Goal: Task Accomplishment & Management: Use online tool/utility

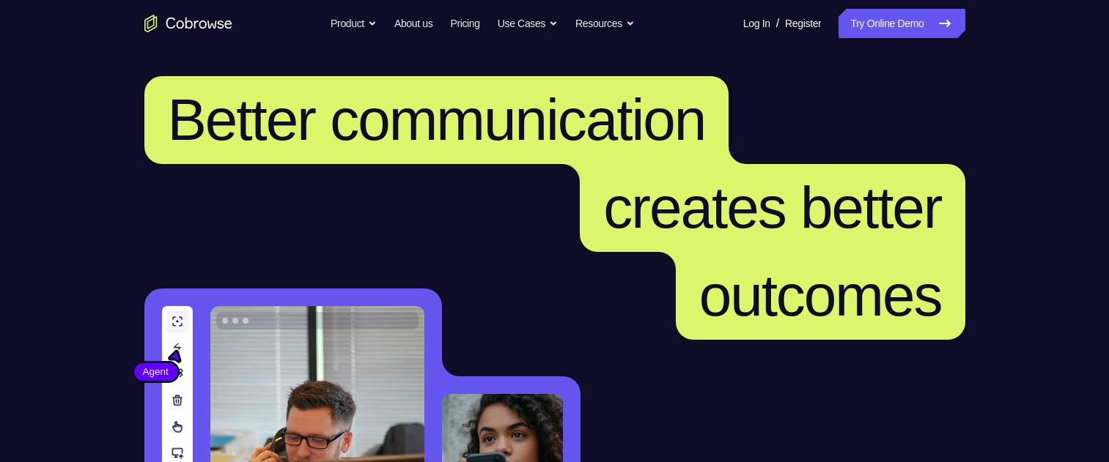
click at [882, 26] on link "Try Online Demo" at bounding box center [901, 23] width 126 height 29
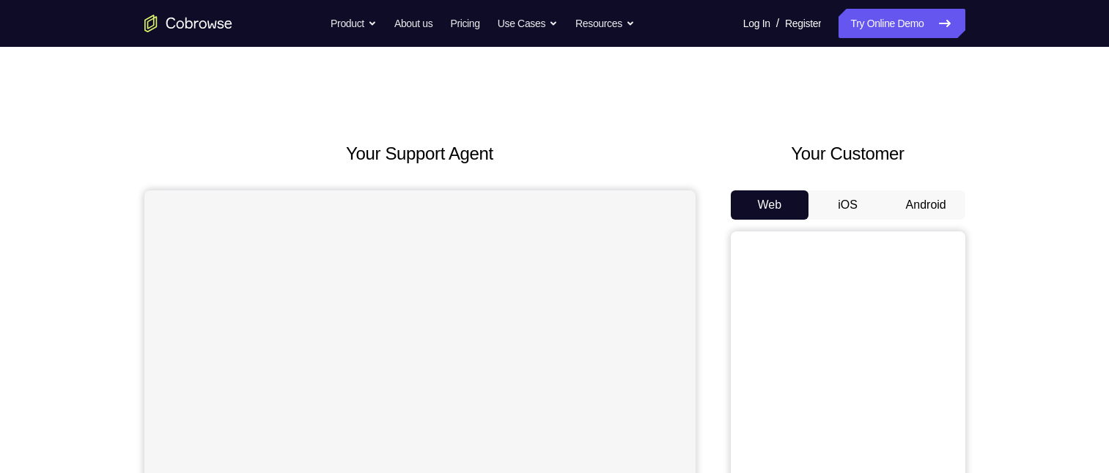
click at [935, 193] on button "Android" at bounding box center [926, 205] width 78 height 29
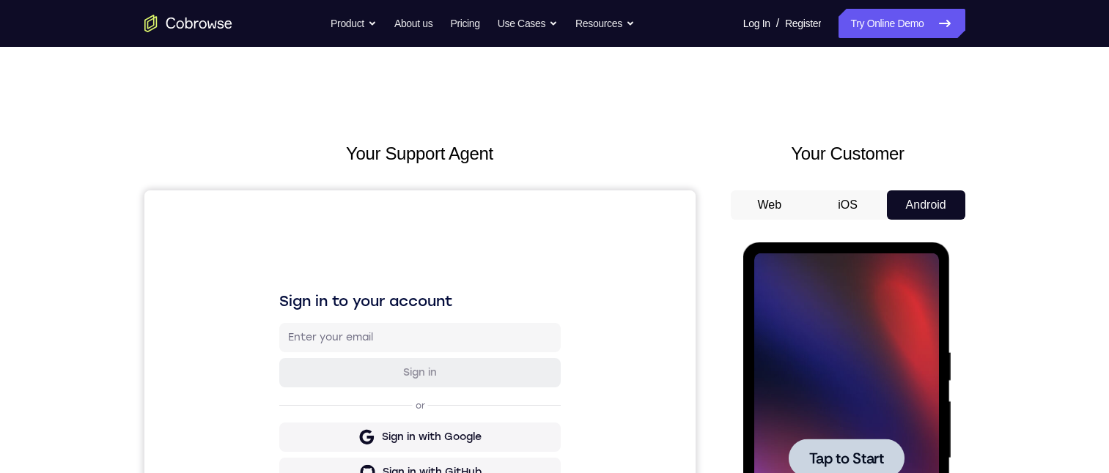
click at [868, 451] on span "Tap to Start" at bounding box center [846, 458] width 75 height 15
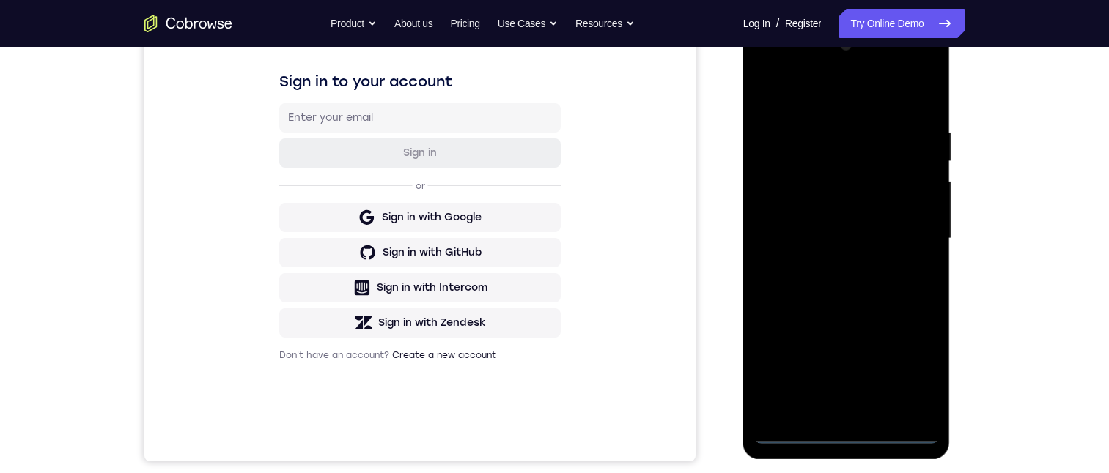
scroll to position [147, 0]
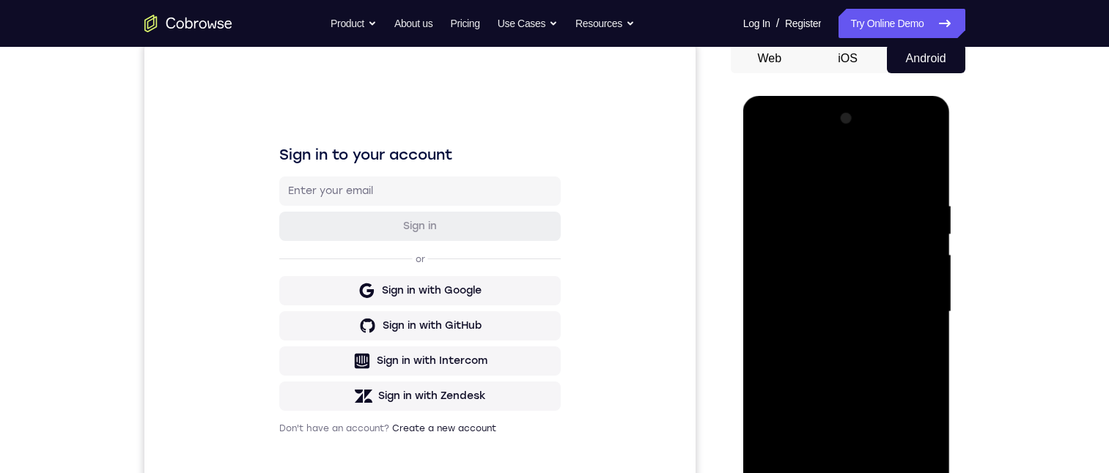
click at [846, 473] on div at bounding box center [846, 312] width 185 height 410
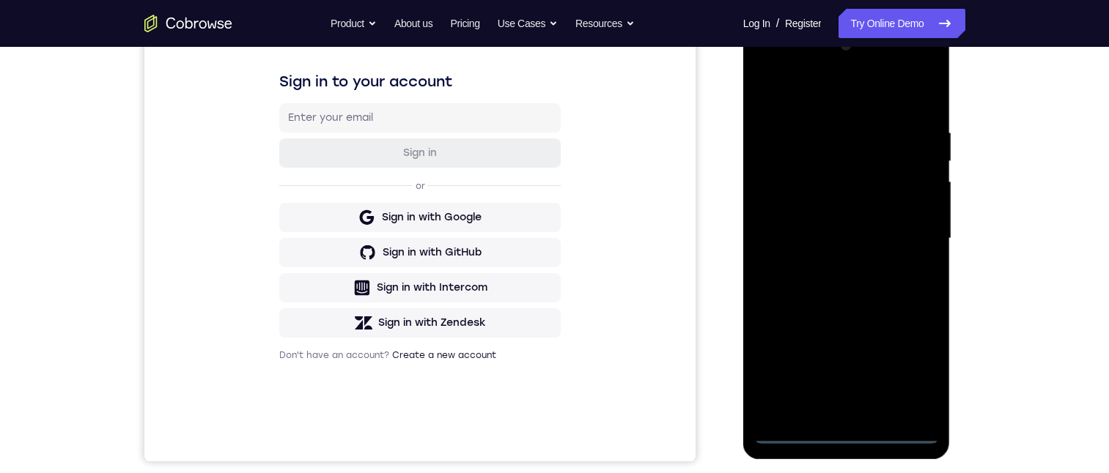
drag, startPoint x: 862, startPoint y: 254, endPoint x: 833, endPoint y: 70, distance: 186.2
click at [807, 50] on div at bounding box center [846, 239] width 185 height 410
click at [783, 221] on div at bounding box center [846, 239] width 185 height 410
click at [832, 251] on div at bounding box center [846, 239] width 185 height 410
click at [850, 411] on div at bounding box center [846, 239] width 185 height 410
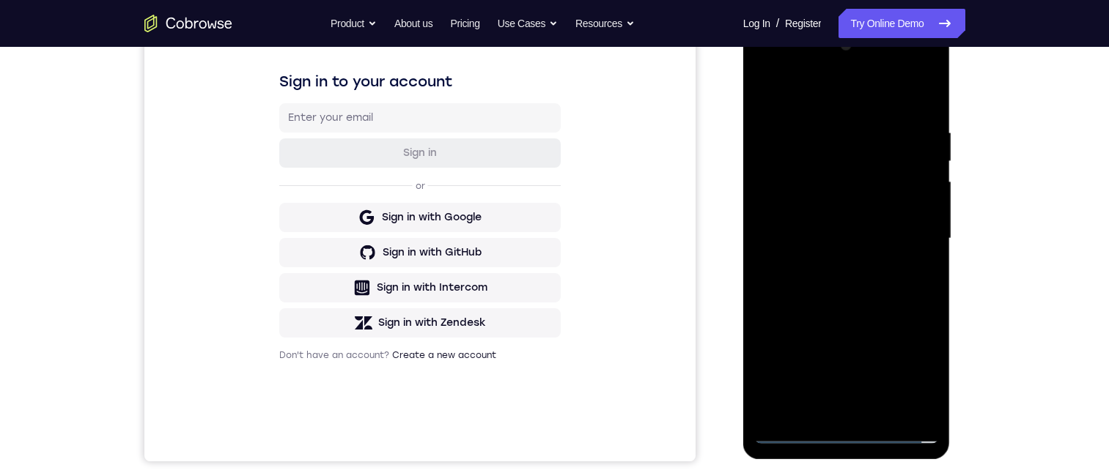
click at [788, 184] on div at bounding box center [846, 239] width 185 height 410
click at [796, 151] on div at bounding box center [846, 239] width 185 height 410
click at [828, 185] on div at bounding box center [846, 239] width 185 height 410
drag, startPoint x: 782, startPoint y: 115, endPoint x: 885, endPoint y: 377, distance: 281.9
click at [782, 51] on div at bounding box center [846, 239] width 185 height 410
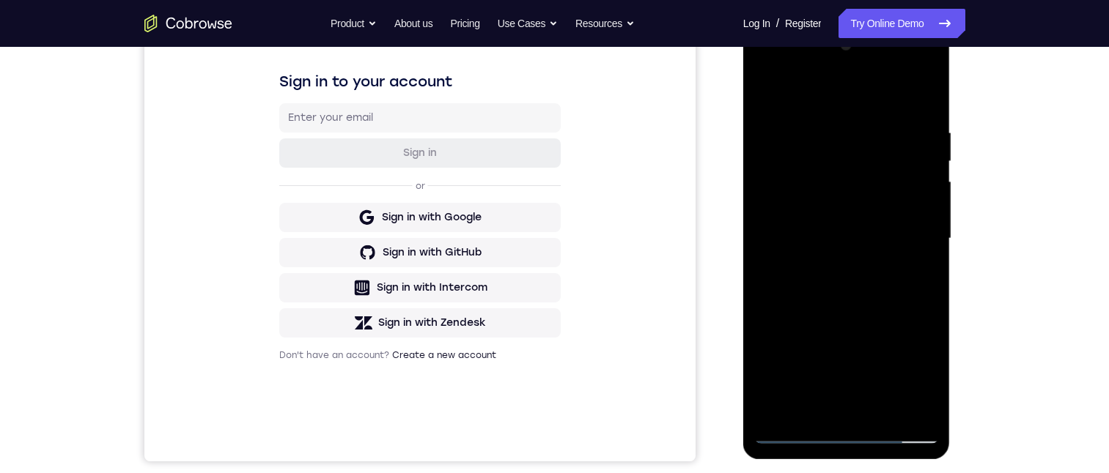
click at [909, 408] on div at bounding box center [846, 239] width 185 height 410
click at [903, 410] on div at bounding box center [846, 239] width 185 height 410
click at [910, 402] on div at bounding box center [846, 239] width 185 height 410
click at [888, 410] on div at bounding box center [846, 239] width 185 height 410
click at [917, 228] on div at bounding box center [846, 239] width 185 height 410
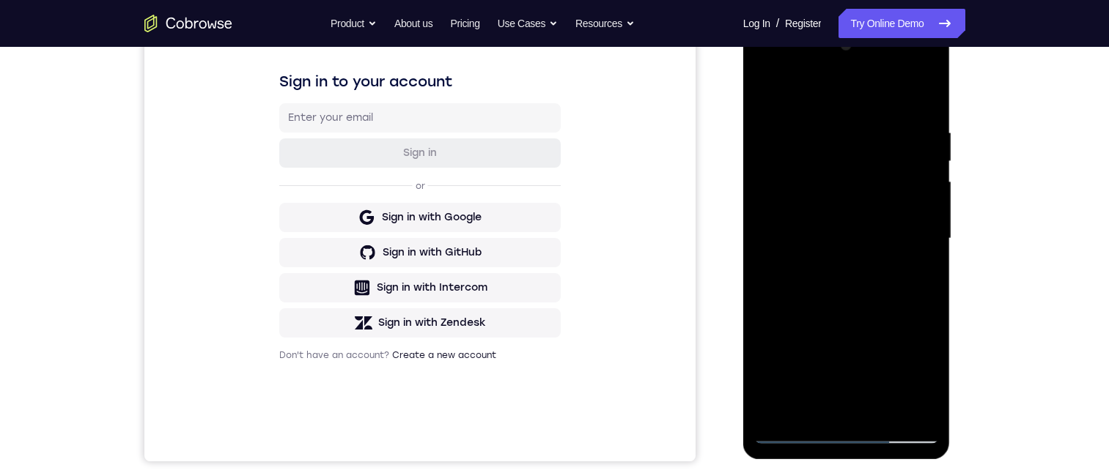
click at [882, 265] on div at bounding box center [846, 239] width 185 height 410
click at [785, 354] on div at bounding box center [846, 239] width 185 height 410
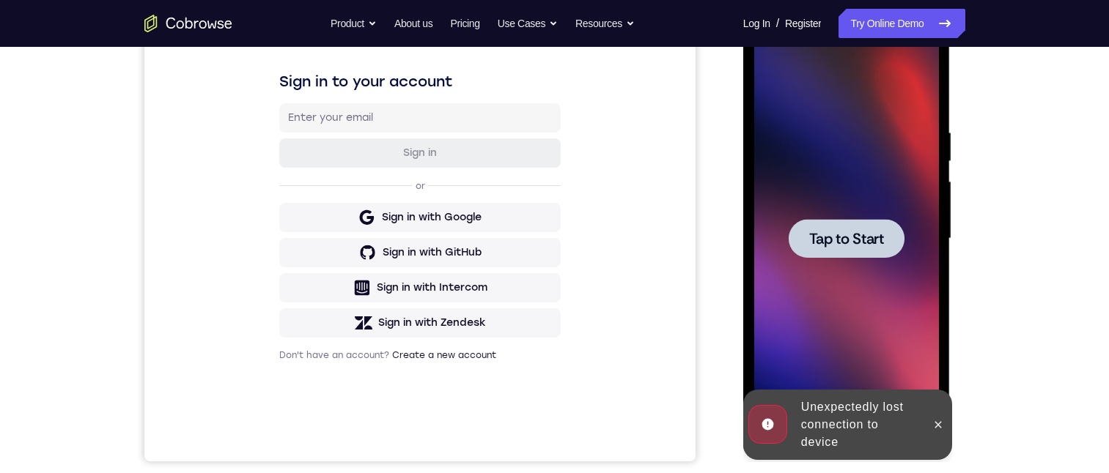
click at [846, 234] on span "Tap to Start" at bounding box center [846, 239] width 75 height 15
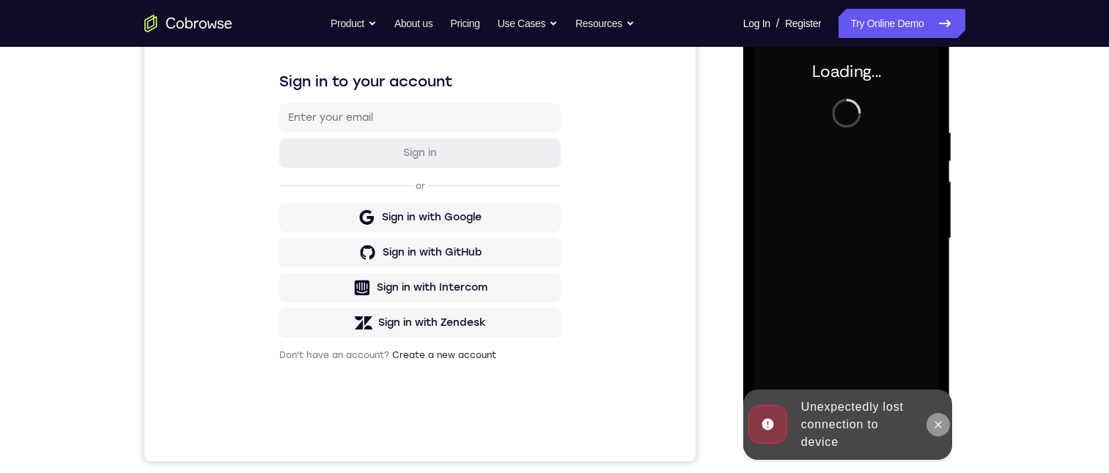
click at [938, 424] on icon at bounding box center [938, 425] width 12 height 12
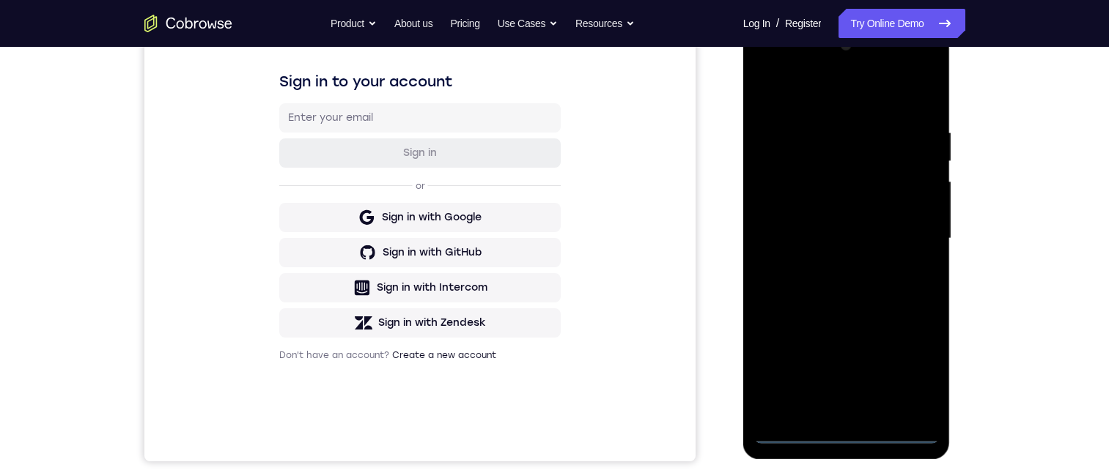
click at [848, 435] on div at bounding box center [846, 239] width 185 height 410
click at [845, 435] on div at bounding box center [846, 239] width 185 height 410
drag, startPoint x: 873, startPoint y: 278, endPoint x: 824, endPoint y: 53, distance: 230.2
click at [813, 23] on html "Online web based iOS Simulators and Android Emulators. Run iPhone, iPad, Mobile…" at bounding box center [847, 243] width 209 height 440
click at [783, 222] on div at bounding box center [846, 239] width 185 height 410
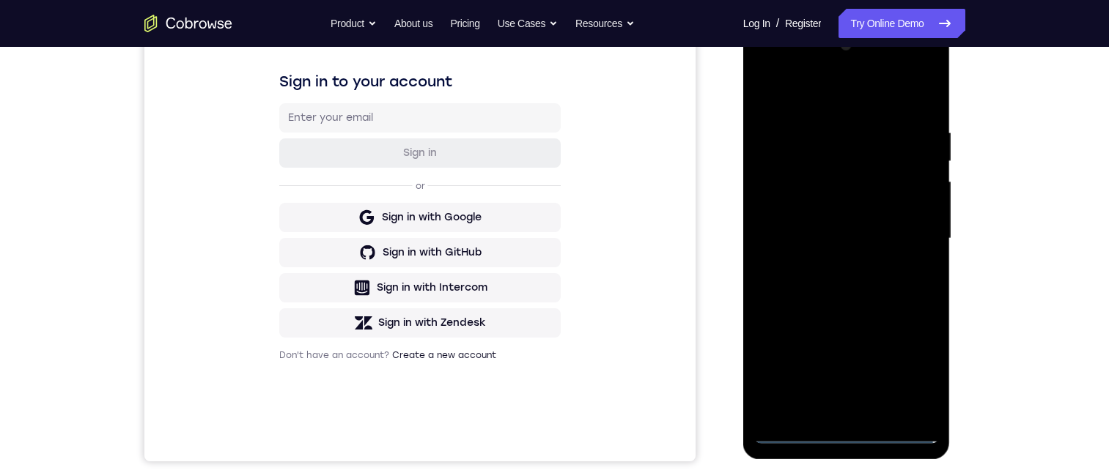
click at [841, 251] on div at bounding box center [846, 239] width 185 height 410
drag, startPoint x: 828, startPoint y: 406, endPoint x: 824, endPoint y: 413, distance: 7.9
click at [824, 413] on div at bounding box center [846, 239] width 185 height 410
click at [821, 181] on div at bounding box center [846, 239] width 185 height 410
click at [823, 188] on div at bounding box center [846, 239] width 185 height 410
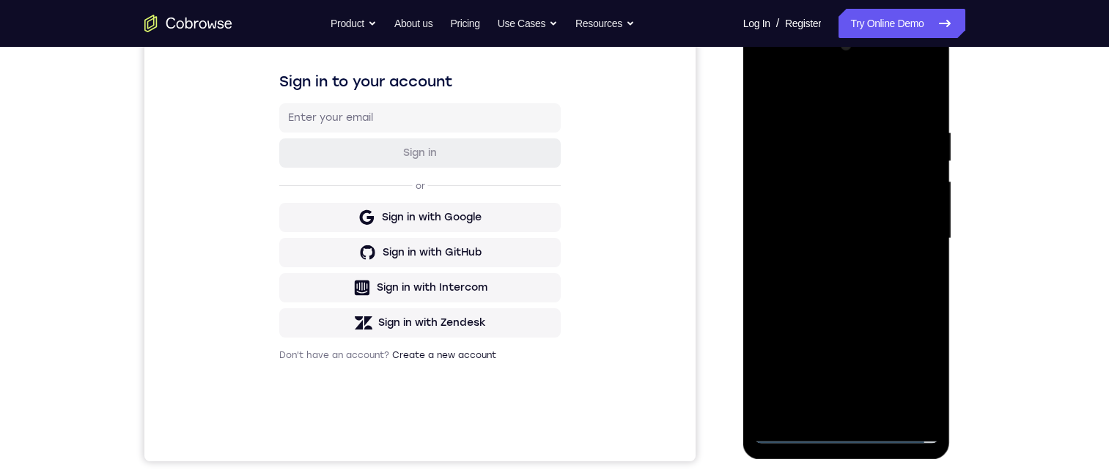
click at [859, 147] on div at bounding box center [846, 239] width 185 height 410
click at [863, 178] on div at bounding box center [846, 239] width 185 height 410
click at [847, 185] on div at bounding box center [846, 239] width 185 height 410
click at [783, 184] on div at bounding box center [846, 239] width 185 height 410
click at [781, 186] on div at bounding box center [846, 239] width 185 height 410
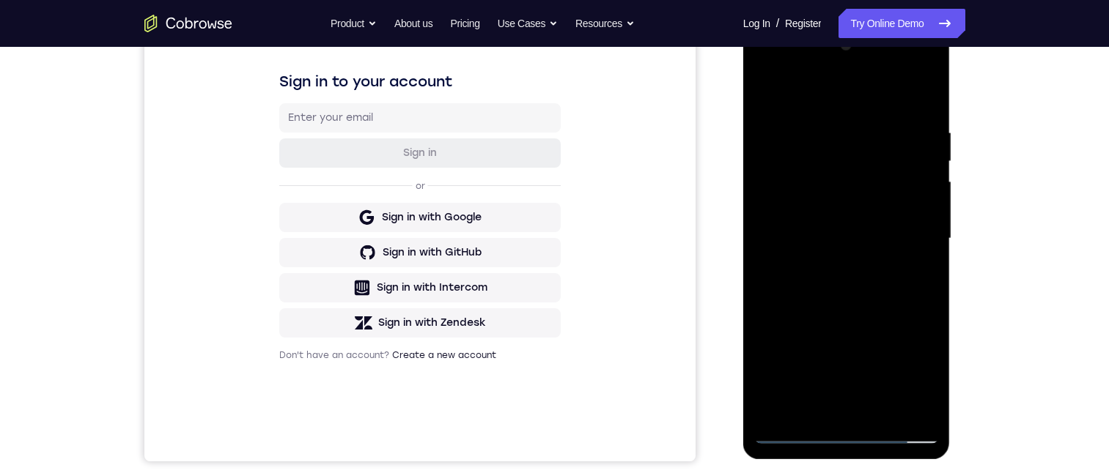
click at [780, 182] on div at bounding box center [846, 239] width 185 height 410
click at [780, 180] on div at bounding box center [846, 239] width 185 height 410
click at [917, 400] on div at bounding box center [846, 239] width 185 height 410
click at [912, 410] on div at bounding box center [846, 239] width 185 height 410
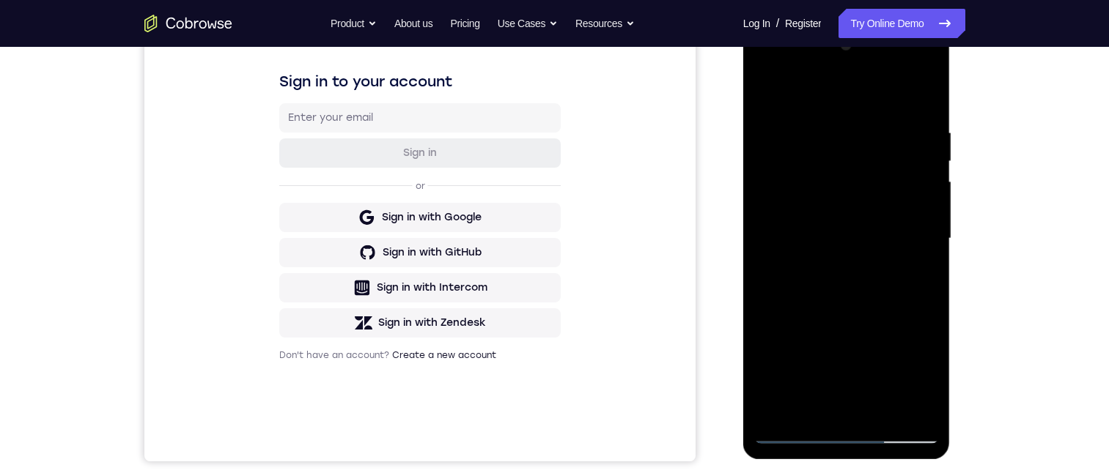
click at [912, 380] on div at bounding box center [846, 239] width 185 height 410
click at [912, 377] on div at bounding box center [846, 239] width 185 height 410
click at [877, 266] on div at bounding box center [846, 239] width 185 height 410
drag, startPoint x: 865, startPoint y: 202, endPoint x: 862, endPoint y: 187, distance: 15.7
click at [862, 188] on div at bounding box center [846, 239] width 185 height 410
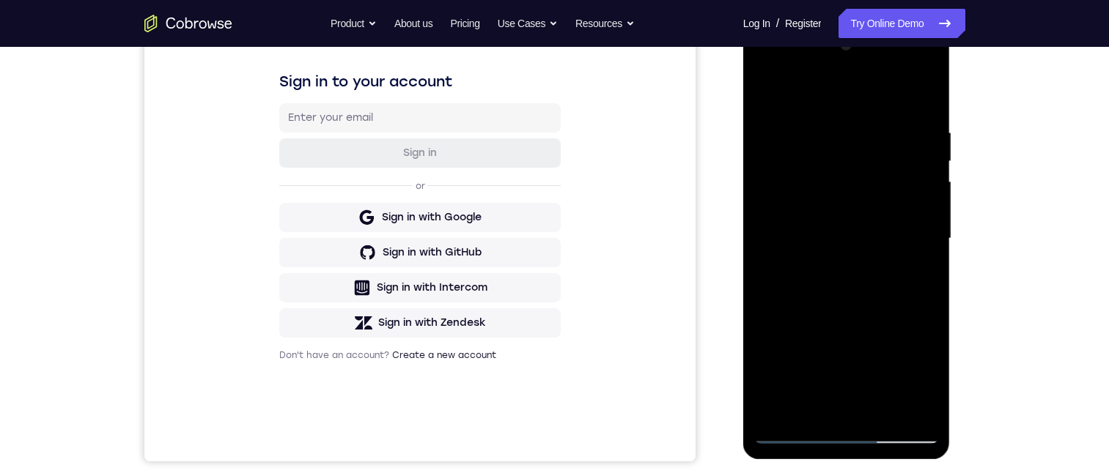
click at [932, 189] on div at bounding box center [846, 239] width 185 height 410
click at [903, 70] on div at bounding box center [846, 239] width 185 height 410
click at [906, 67] on div at bounding box center [846, 239] width 185 height 410
click at [843, 429] on div at bounding box center [846, 239] width 185 height 410
click at [914, 366] on div at bounding box center [846, 239] width 185 height 410
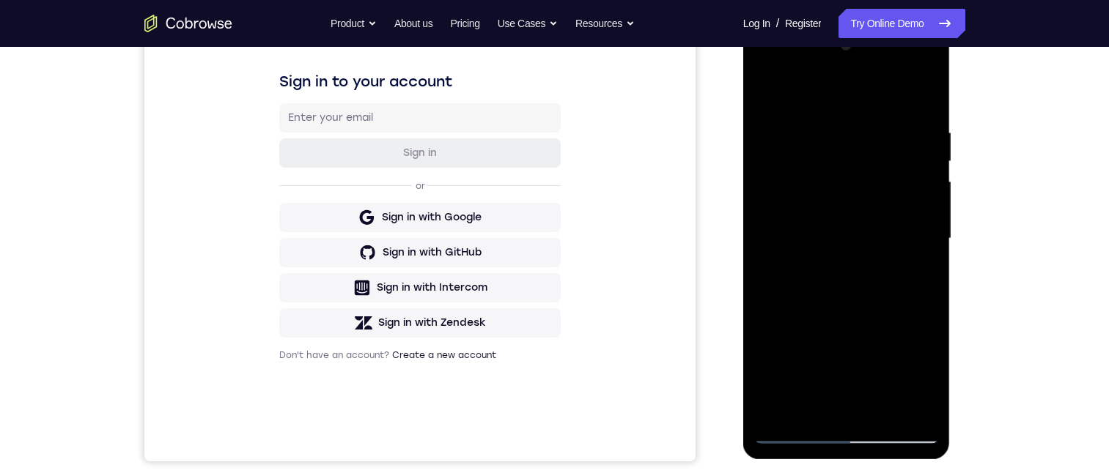
click at [778, 71] on div at bounding box center [846, 239] width 185 height 410
click at [865, 362] on div at bounding box center [846, 239] width 185 height 410
click at [906, 410] on div at bounding box center [846, 239] width 185 height 410
click at [906, 405] on div at bounding box center [846, 239] width 185 height 410
click at [909, 221] on div at bounding box center [846, 239] width 185 height 410
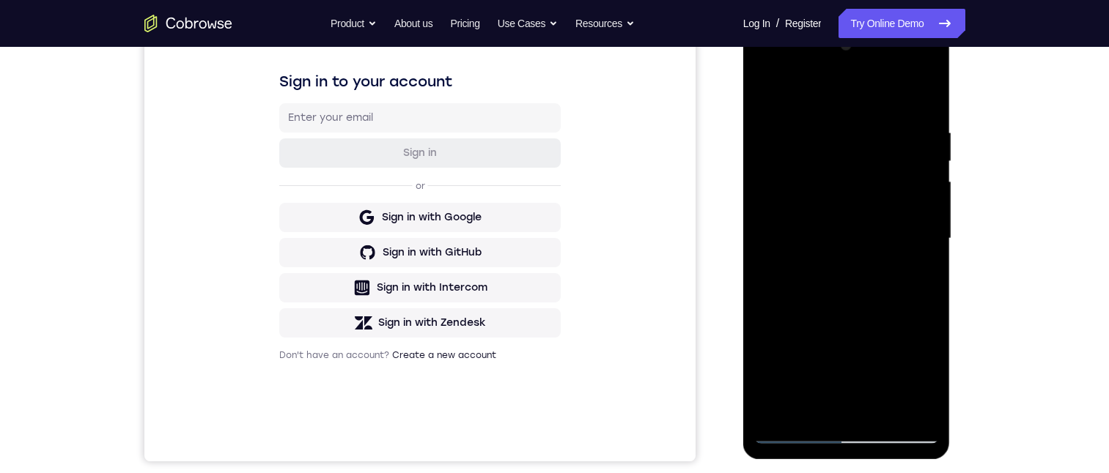
click at [832, 263] on div at bounding box center [846, 239] width 185 height 410
click at [854, 228] on div at bounding box center [846, 239] width 185 height 410
click at [858, 363] on div at bounding box center [846, 239] width 185 height 410
click at [860, 284] on div at bounding box center [846, 239] width 185 height 410
click at [859, 292] on div at bounding box center [846, 239] width 185 height 410
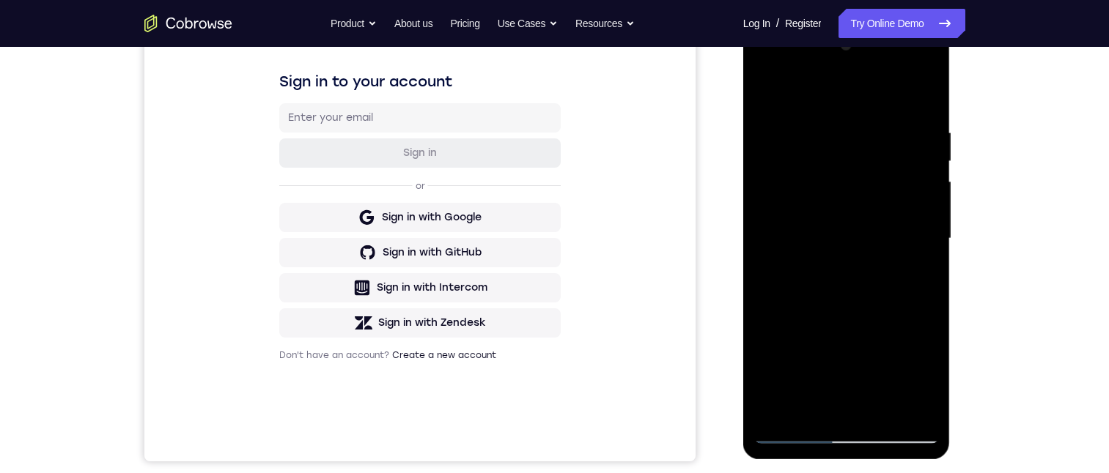
click at [859, 290] on div at bounding box center [846, 239] width 185 height 410
click at [858, 289] on div at bounding box center [846, 239] width 185 height 410
click at [849, 289] on div at bounding box center [846, 239] width 185 height 410
click at [919, 297] on div at bounding box center [846, 239] width 185 height 410
click at [927, 272] on div at bounding box center [846, 239] width 185 height 410
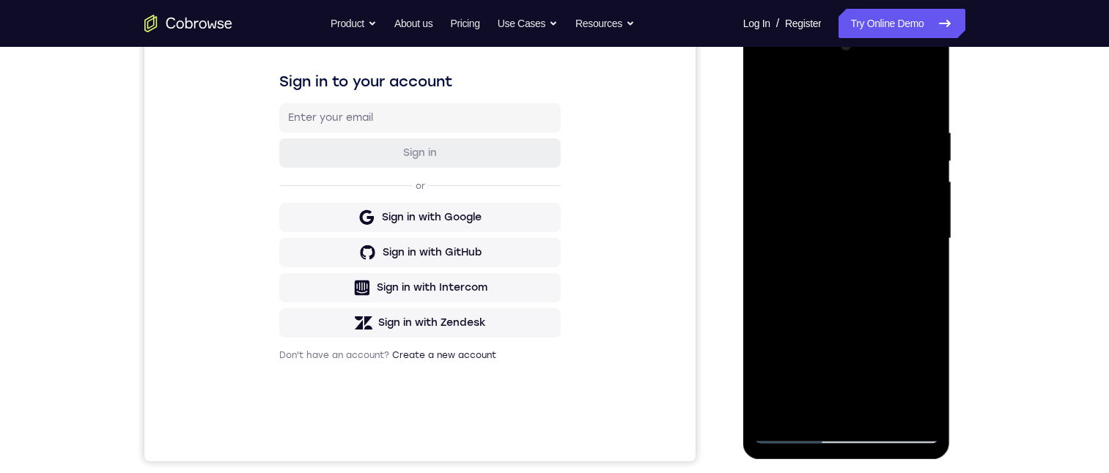
click at [927, 272] on div at bounding box center [846, 239] width 185 height 410
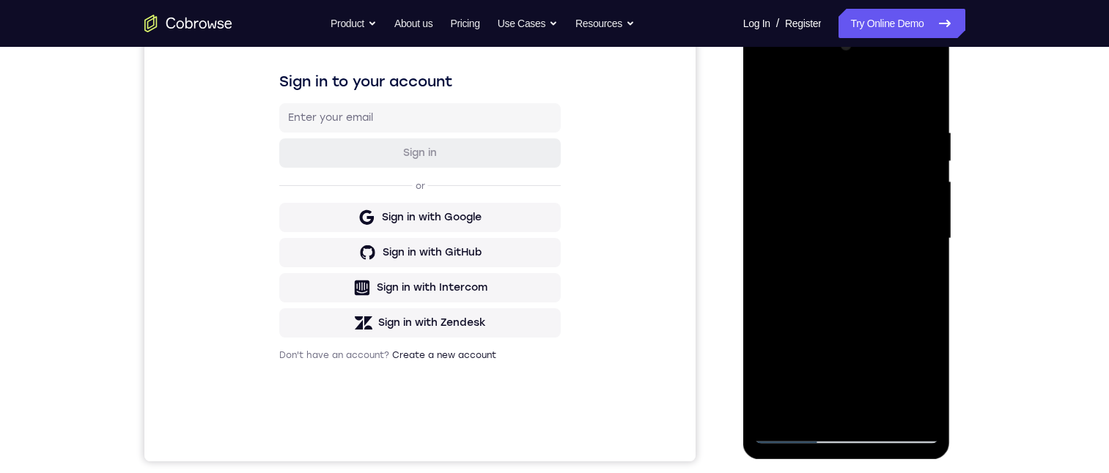
click at [927, 272] on div at bounding box center [846, 239] width 185 height 410
click at [884, 409] on div at bounding box center [846, 239] width 185 height 410
click at [862, 317] on div at bounding box center [846, 239] width 185 height 410
click at [794, 431] on div at bounding box center [846, 239] width 185 height 410
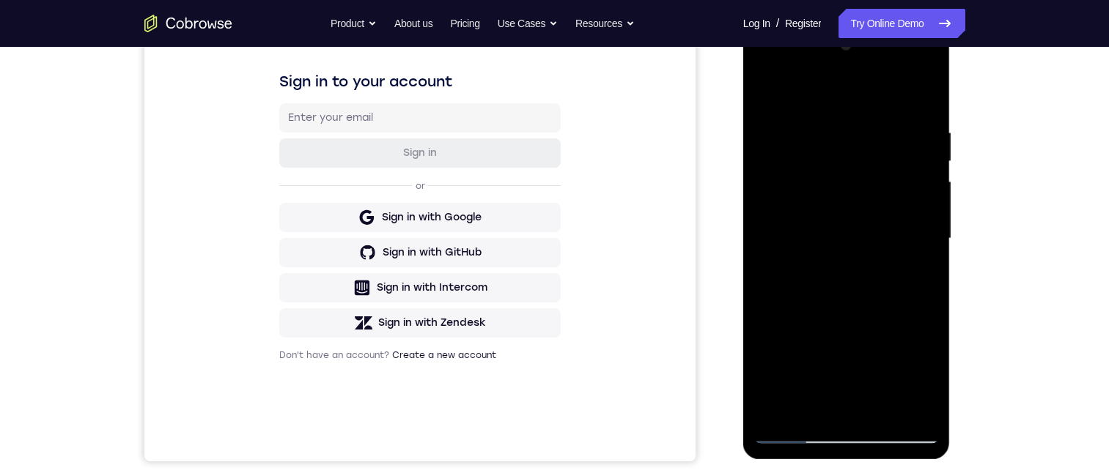
click at [925, 90] on div at bounding box center [846, 239] width 185 height 410
click at [866, 134] on div at bounding box center [846, 239] width 185 height 410
click at [776, 418] on div at bounding box center [846, 239] width 185 height 410
click at [775, 414] on div at bounding box center [846, 239] width 185 height 410
click at [780, 410] on div at bounding box center [846, 239] width 185 height 410
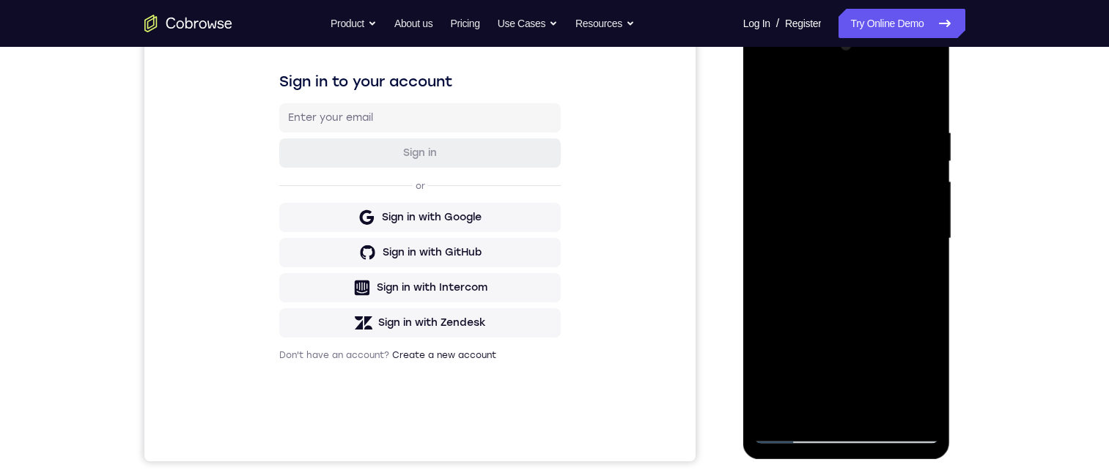
drag, startPoint x: 847, startPoint y: 345, endPoint x: 853, endPoint y: 156, distance: 189.1
click at [848, 152] on div at bounding box center [846, 239] width 185 height 410
drag, startPoint x: 855, startPoint y: 278, endPoint x: 844, endPoint y: 171, distance: 106.8
click at [844, 169] on div at bounding box center [846, 239] width 185 height 410
click at [856, 203] on div at bounding box center [846, 239] width 185 height 410
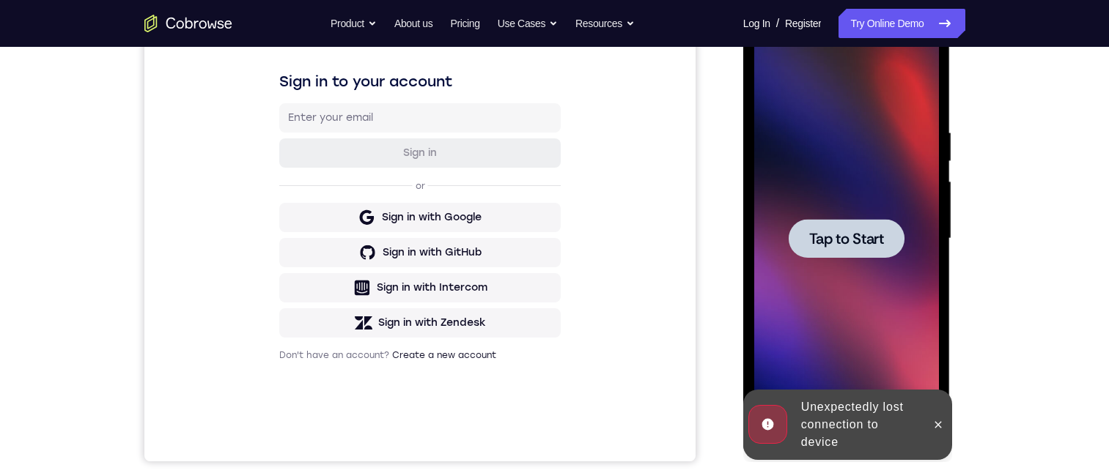
click at [856, 232] on span "Tap to Start" at bounding box center [846, 239] width 75 height 15
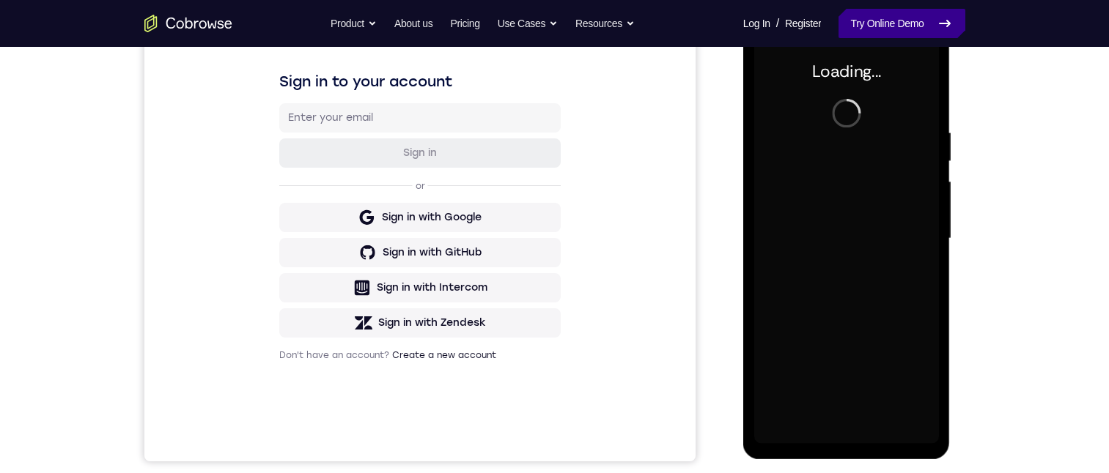
drag, startPoint x: 867, startPoint y: 28, endPoint x: 114, endPoint y: 24, distance: 753.3
click at [867, 28] on link "Try Online Demo" at bounding box center [901, 23] width 126 height 29
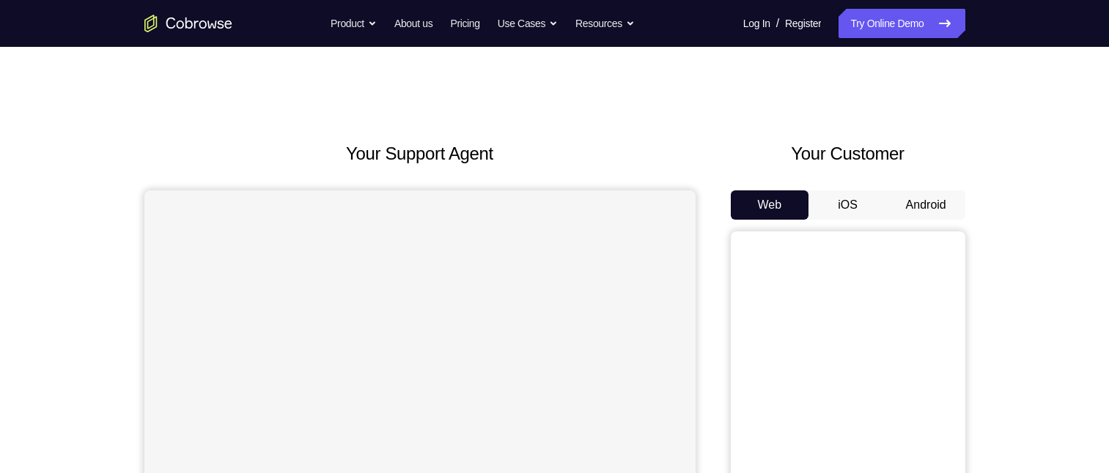
click at [905, 200] on button "Android" at bounding box center [926, 205] width 78 height 29
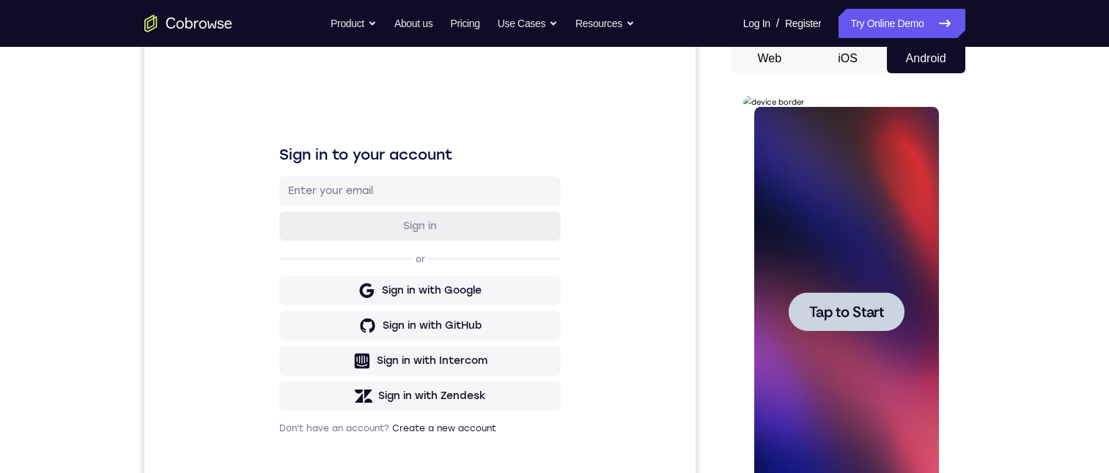
scroll to position [220, 0]
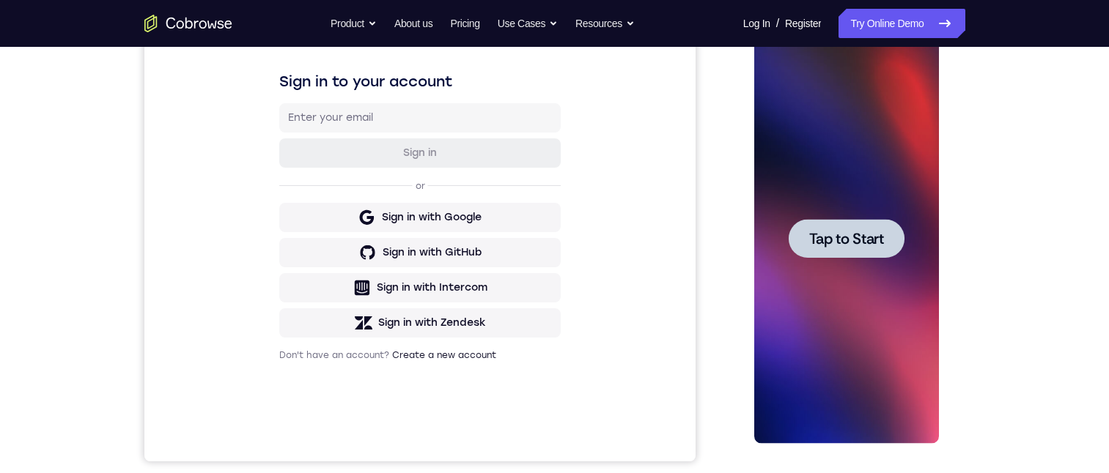
click at [857, 242] on span "Tap to Start" at bounding box center [846, 239] width 75 height 15
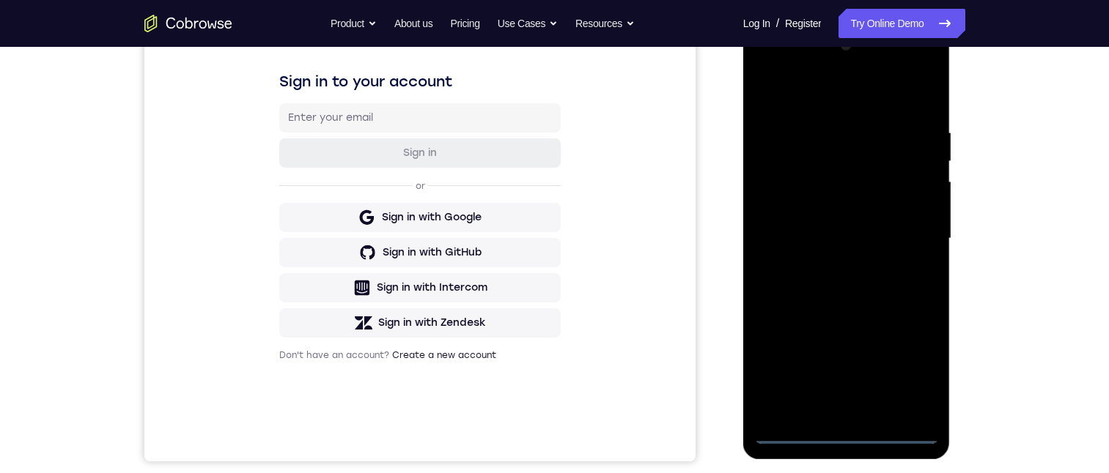
click at [842, 426] on div at bounding box center [846, 239] width 185 height 410
click at [848, 436] on div at bounding box center [846, 239] width 185 height 410
click at [918, 371] on div at bounding box center [846, 239] width 185 height 410
click at [791, 66] on div at bounding box center [846, 239] width 185 height 410
click at [912, 235] on div at bounding box center [846, 239] width 185 height 410
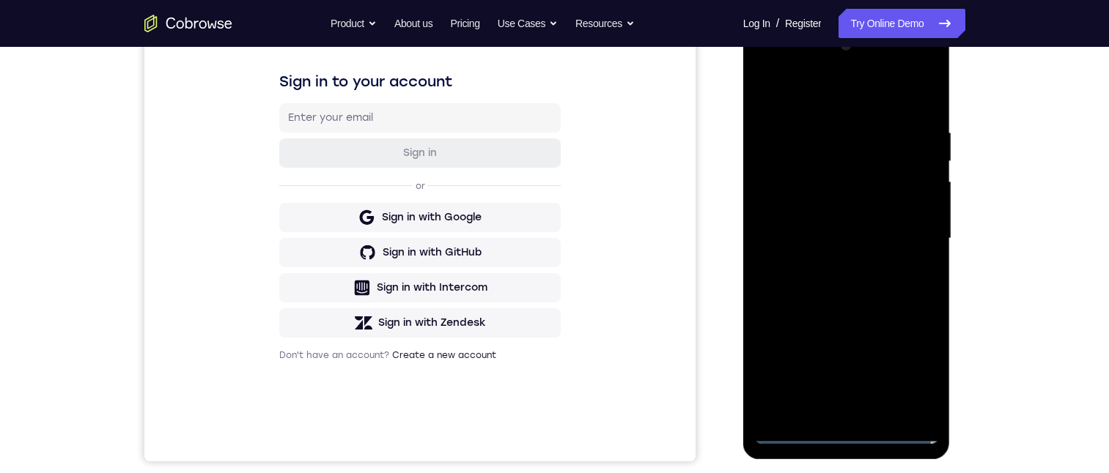
click at [829, 261] on div at bounding box center [846, 239] width 185 height 410
click at [851, 221] on div at bounding box center [846, 239] width 185 height 410
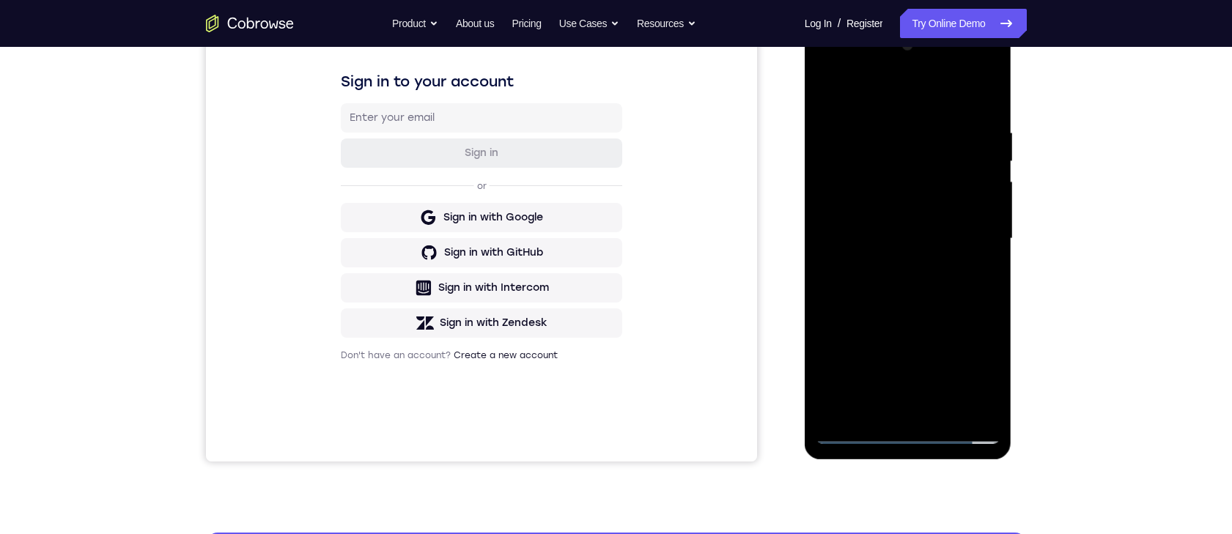
scroll to position [138, 0]
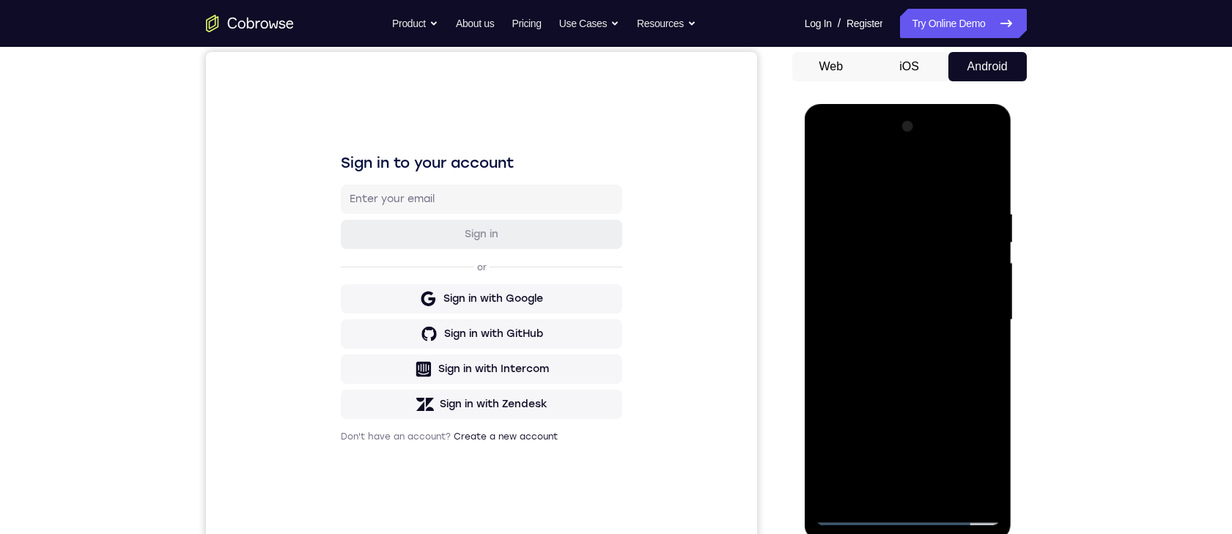
drag, startPoint x: 903, startPoint y: 290, endPoint x: 1824, endPoint y: 339, distance: 922.4
click at [903, 290] on div at bounding box center [908, 320] width 185 height 410
click at [979, 289] on div at bounding box center [908, 320] width 185 height 410
click at [974, 318] on div at bounding box center [908, 320] width 185 height 410
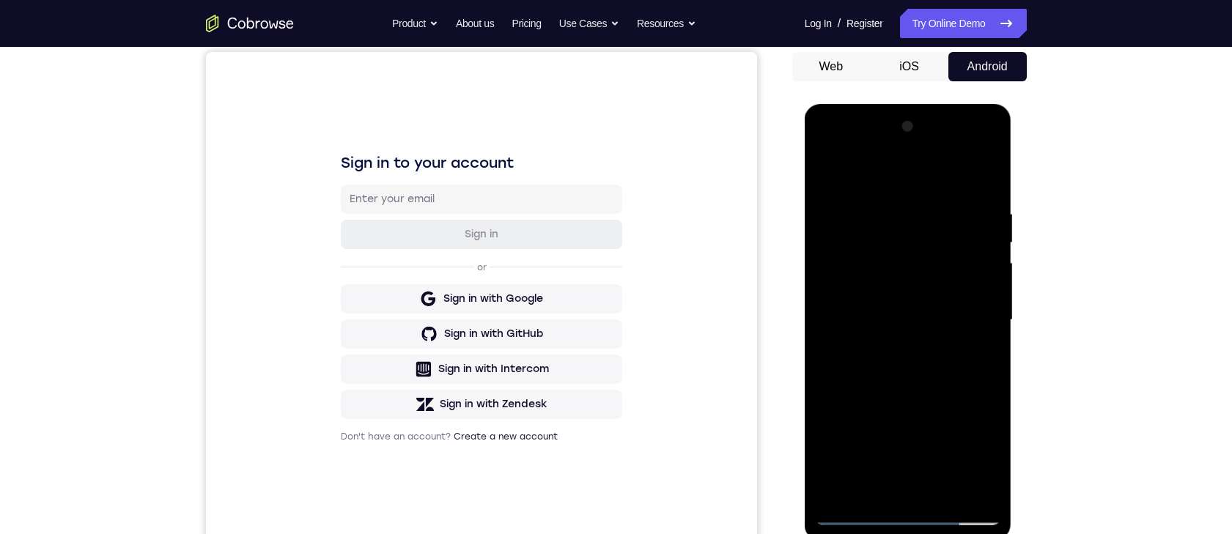
click at [946, 372] on div at bounding box center [908, 320] width 185 height 410
click at [920, 378] on div at bounding box center [908, 320] width 185 height 410
drag, startPoint x: 942, startPoint y: 428, endPoint x: 930, endPoint y: 287, distance: 141.2
click at [930, 287] on div at bounding box center [908, 320] width 185 height 410
drag, startPoint x: 925, startPoint y: 314, endPoint x: 925, endPoint y: 301, distance: 12.5
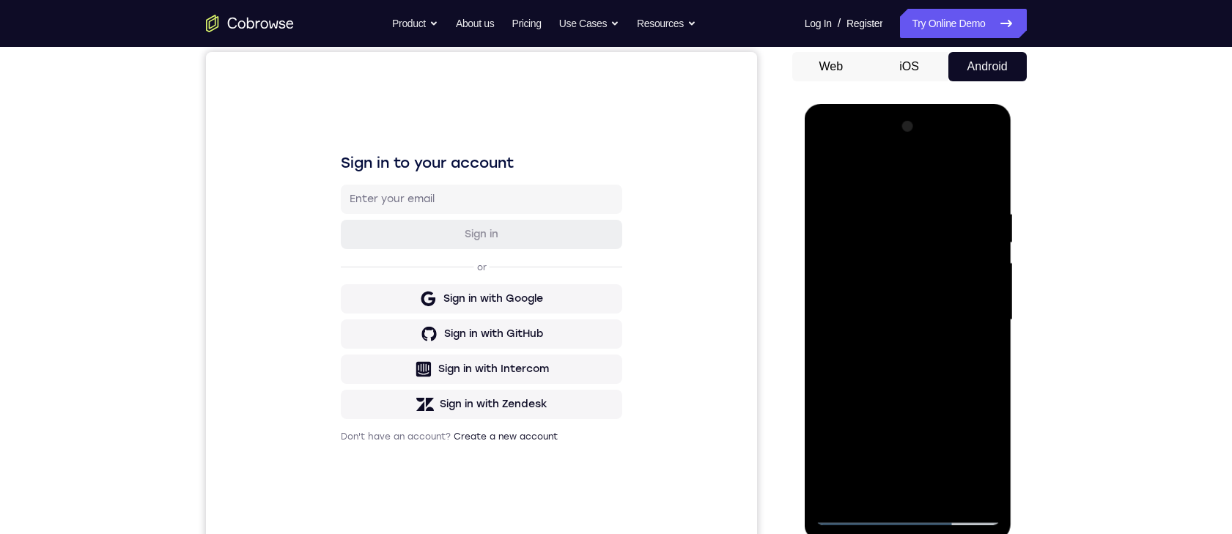
click at [925, 301] on div at bounding box center [908, 320] width 185 height 410
click at [922, 298] on div at bounding box center [908, 320] width 185 height 410
click at [827, 385] on div at bounding box center [908, 320] width 185 height 410
drag, startPoint x: 911, startPoint y: 367, endPoint x: 917, endPoint y: 311, distance: 56.7
click at [916, 314] on div at bounding box center [908, 320] width 185 height 410
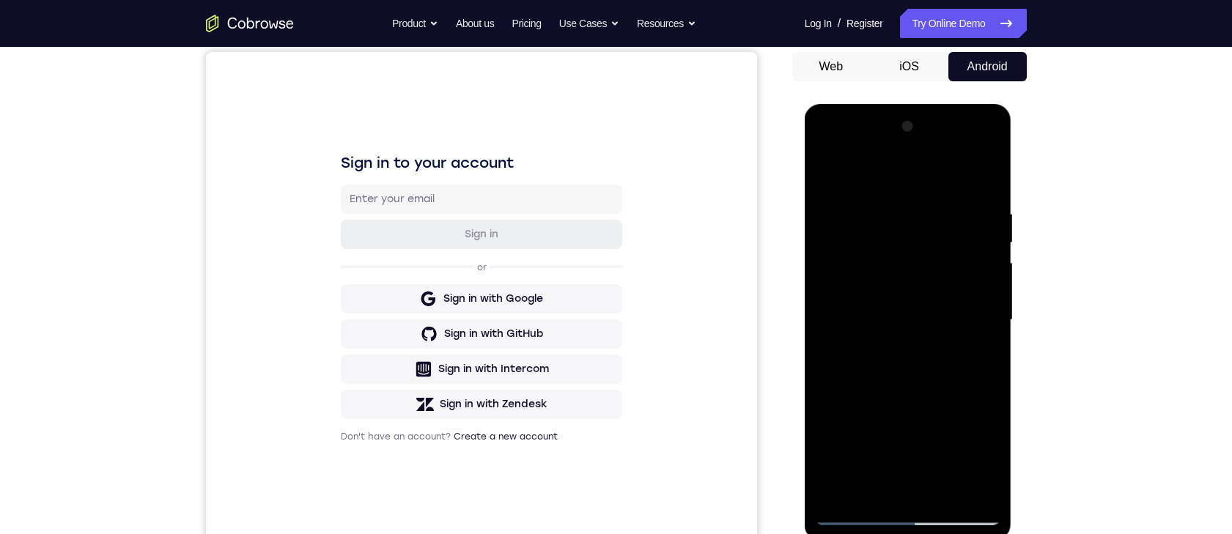
drag, startPoint x: 908, startPoint y: 367, endPoint x: 906, endPoint y: 289, distance: 77.7
click at [906, 289] on div at bounding box center [908, 320] width 185 height 410
drag, startPoint x: 915, startPoint y: 396, endPoint x: 925, endPoint y: 281, distance: 116.2
click at [920, 240] on div at bounding box center [908, 320] width 185 height 410
drag, startPoint x: 912, startPoint y: 331, endPoint x: 912, endPoint y: 201, distance: 130.4
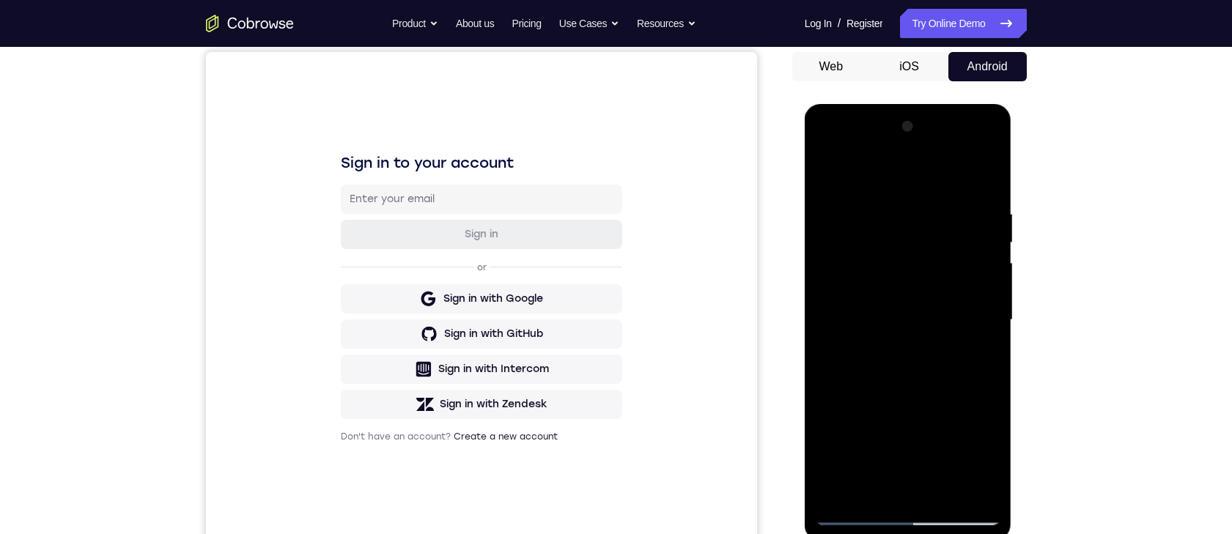
click at [912, 201] on div at bounding box center [908, 320] width 185 height 410
click at [829, 147] on div at bounding box center [908, 320] width 185 height 410
click at [861, 236] on div at bounding box center [908, 320] width 185 height 410
click at [920, 207] on div at bounding box center [908, 320] width 185 height 410
click at [920, 425] on div at bounding box center [908, 320] width 185 height 410
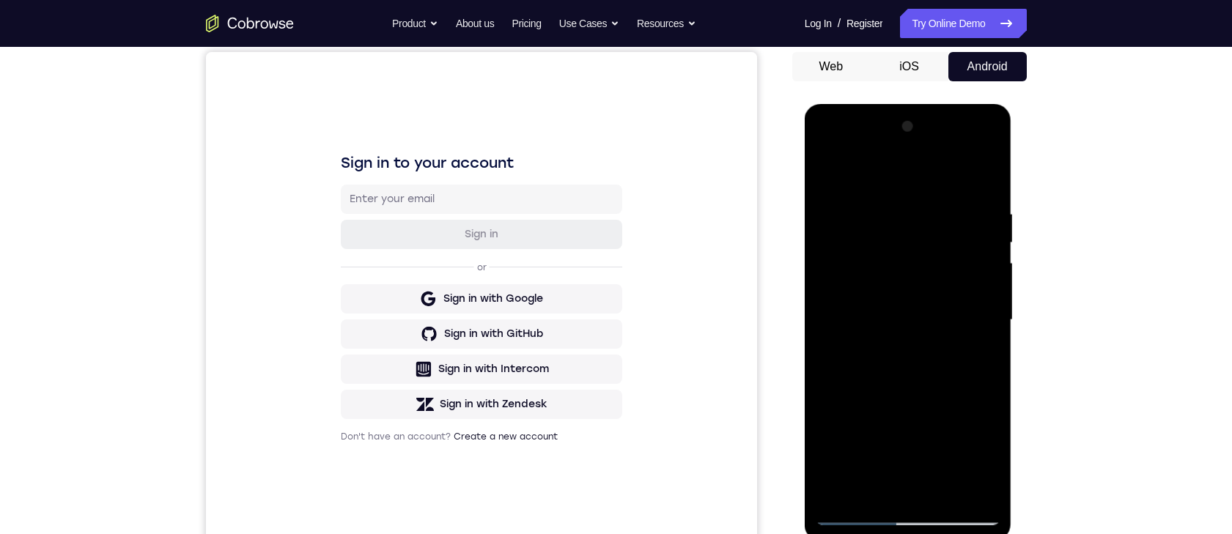
click at [921, 435] on div at bounding box center [908, 320] width 185 height 410
drag, startPoint x: 934, startPoint y: 472, endPoint x: 923, endPoint y: 284, distance: 187.9
click at [921, 289] on div at bounding box center [908, 320] width 185 height 410
drag, startPoint x: 854, startPoint y: 493, endPoint x: 996, endPoint y: 476, distance: 142.4
click at [997, 473] on div at bounding box center [908, 320] width 185 height 410
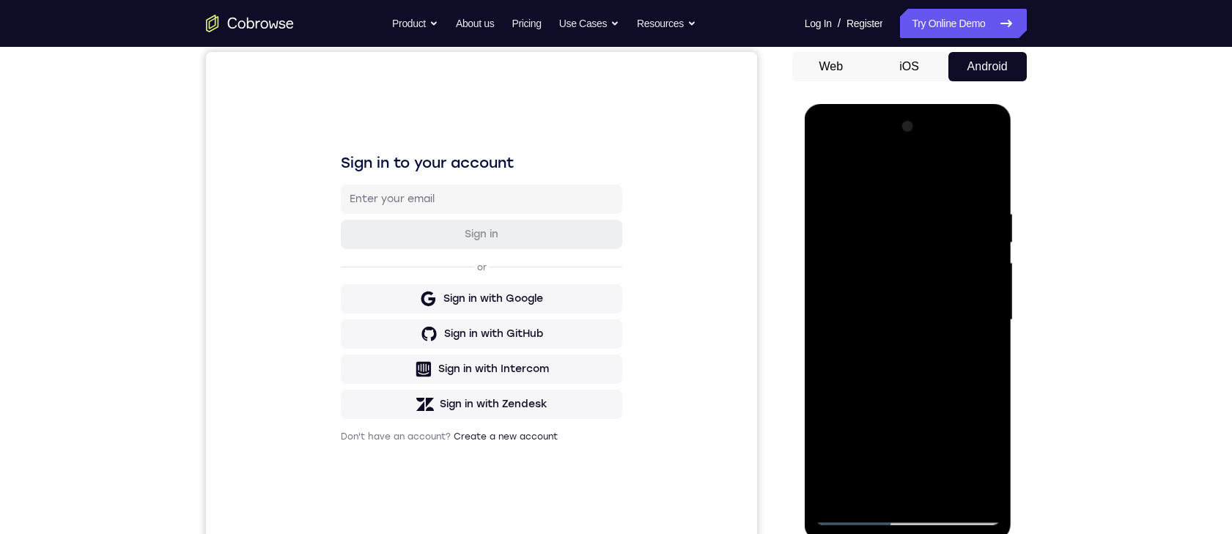
drag, startPoint x: 926, startPoint y: 508, endPoint x: 973, endPoint y: 421, distance: 98.4
click at [980, 472] on div at bounding box center [908, 320] width 185 height 410
drag, startPoint x: 973, startPoint y: 421, endPoint x: 890, endPoint y: 429, distance: 83.1
click at [890, 429] on div at bounding box center [908, 320] width 185 height 410
drag, startPoint x: 950, startPoint y: 251, endPoint x: 935, endPoint y: 410, distance: 159.7
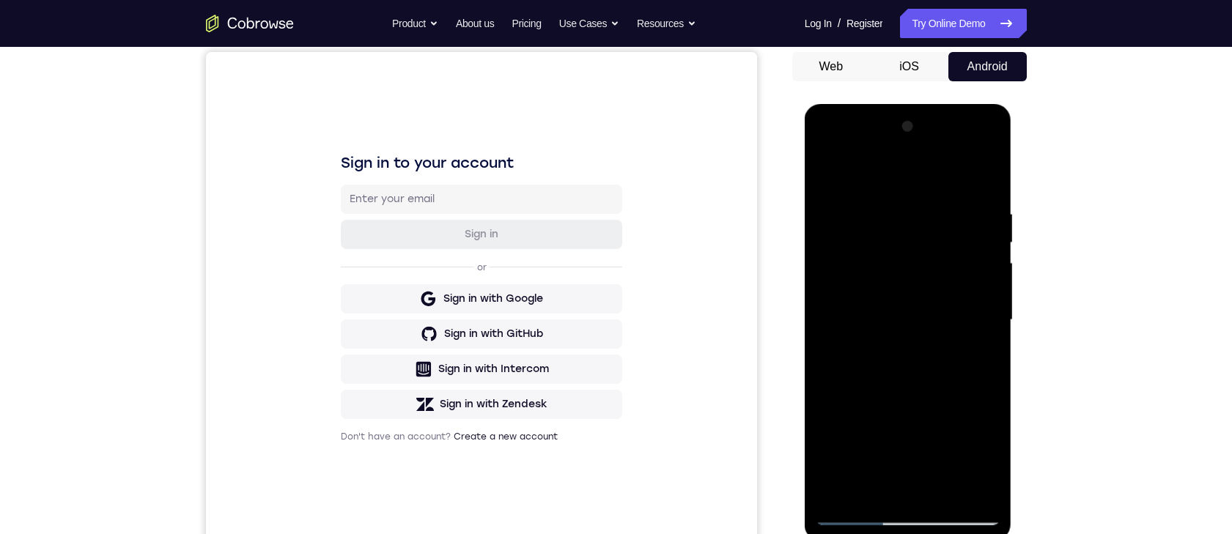
click at [935, 410] on div at bounding box center [908, 320] width 185 height 410
drag, startPoint x: 911, startPoint y: 402, endPoint x: 990, endPoint y: 402, distance: 79.1
click at [990, 402] on div at bounding box center [908, 320] width 185 height 410
drag, startPoint x: 967, startPoint y: 421, endPoint x: 966, endPoint y: 389, distance: 32.3
click at [966, 389] on div at bounding box center [908, 320] width 185 height 410
